Goal: Check status: Check status

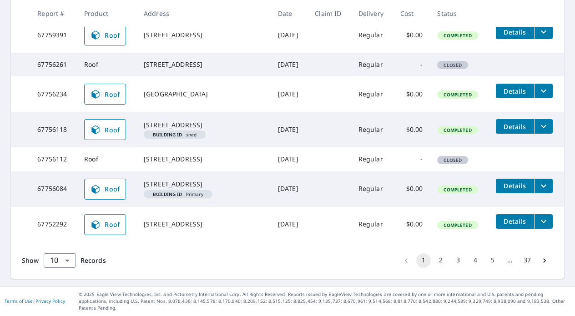
scroll to position [325, 0]
click at [443, 268] on button "2" at bounding box center [441, 261] width 15 height 15
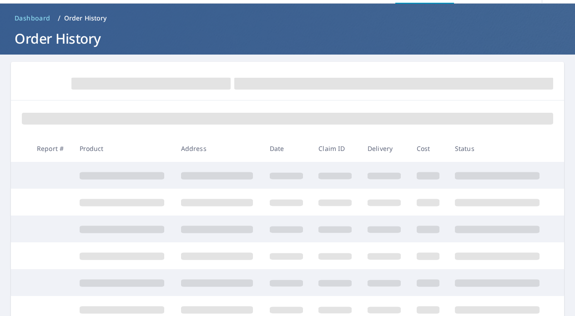
scroll to position [113, 0]
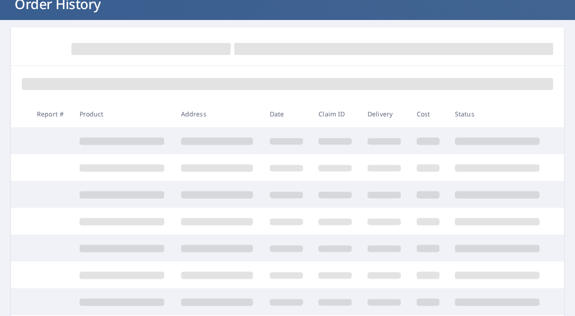
scroll to position [66, 0]
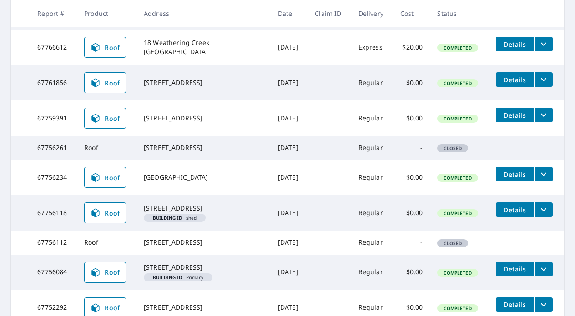
scroll to position [264, 0]
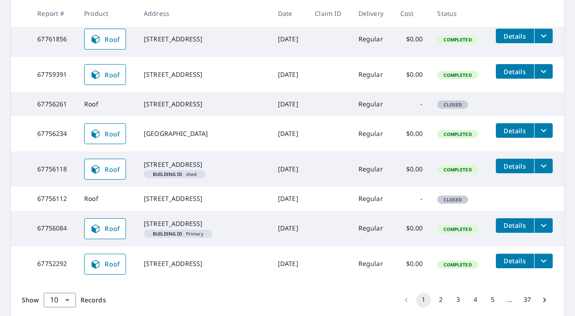
click at [158, 203] on div "[STREET_ADDRESS]" at bounding box center [204, 198] width 120 height 9
click at [99, 211] on td "Roof" at bounding box center [107, 199] width 60 height 24
click at [46, 211] on td "67756112" at bounding box center [53, 199] width 47 height 24
click at [142, 211] on td "[STREET_ADDRESS]" at bounding box center [204, 199] width 134 height 24
click at [187, 203] on div "[STREET_ADDRESS]" at bounding box center [204, 198] width 120 height 9
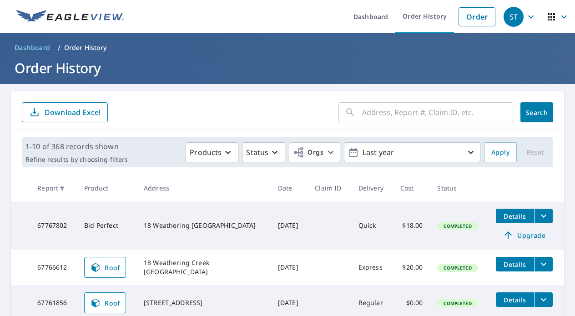
scroll to position [0, 0]
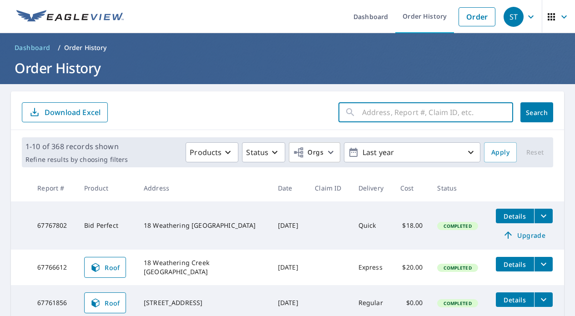
click at [451, 117] on input "text" at bounding box center [437, 112] width 151 height 25
type input "wildcat"
click at [537, 112] on button "Search" at bounding box center [537, 112] width 33 height 20
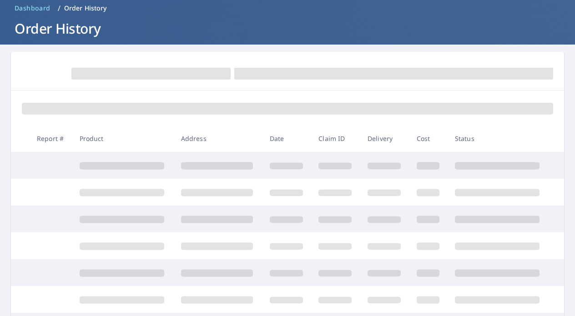
scroll to position [41, 0]
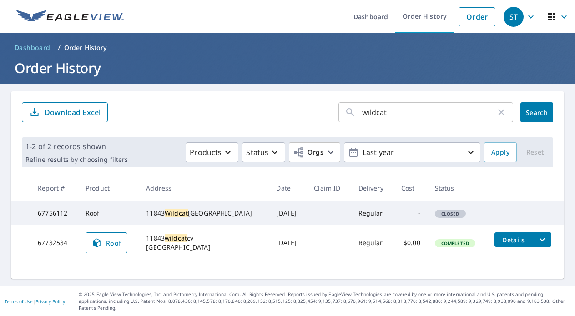
click at [78, 248] on td "67732534" at bounding box center [54, 243] width 48 height 36
click at [102, 249] on icon at bounding box center [96, 243] width 11 height 11
